Goal: Find specific page/section: Find specific page/section

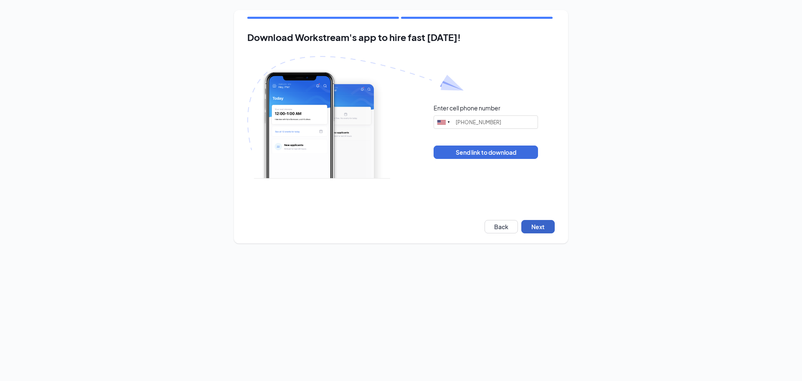
click at [552, 226] on button "Next" at bounding box center [537, 226] width 33 height 13
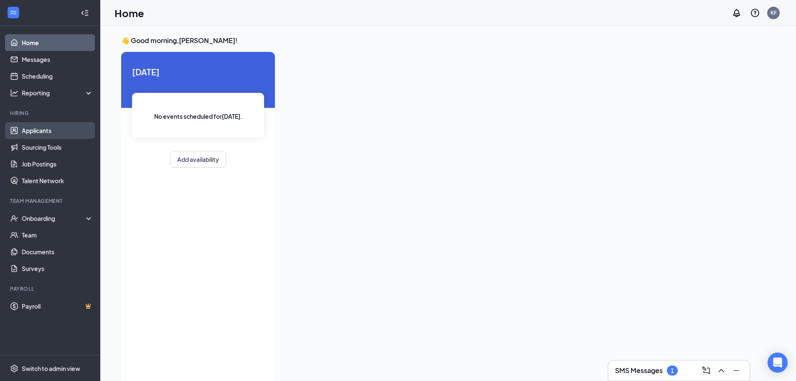
click at [41, 132] on link "Applicants" at bounding box center [57, 130] width 71 height 17
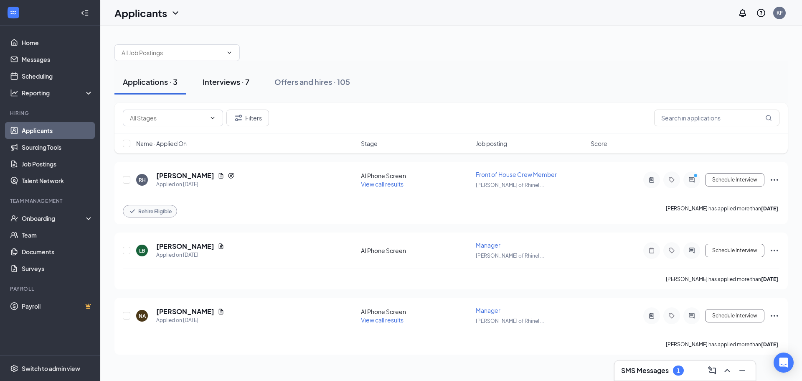
click at [230, 75] on button "Interviews · 7" at bounding box center [226, 81] width 64 height 25
